Goal: Task Accomplishment & Management: Manage account settings

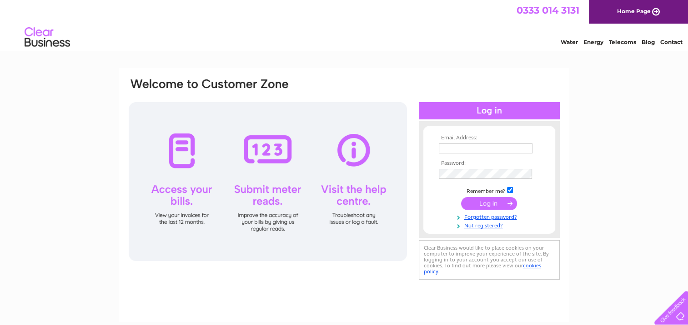
type input "[PERSON_NAME][EMAIL_ADDRESS][DOMAIN_NAME]"
click at [494, 204] on input "submit" at bounding box center [489, 203] width 56 height 13
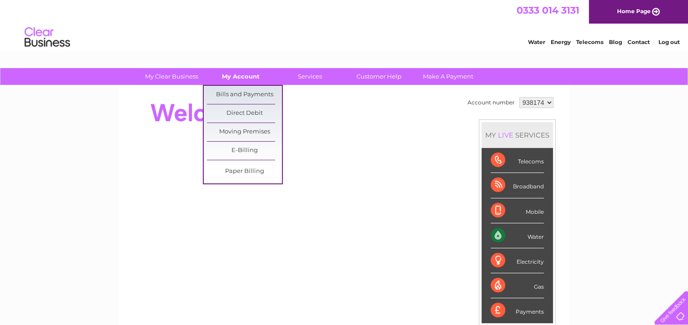
click at [229, 77] on link "My Account" at bounding box center [240, 76] width 75 height 17
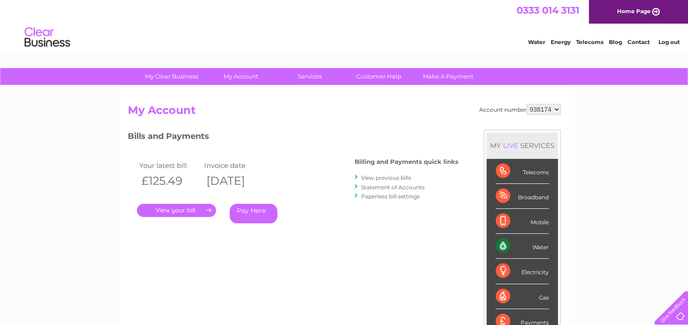
click at [175, 209] on link "." at bounding box center [176, 210] width 79 height 13
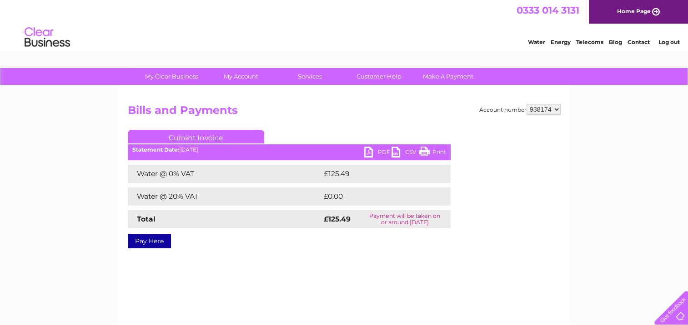
click at [376, 152] on link "PDF" at bounding box center [377, 153] width 27 height 13
